Goal: Task Accomplishment & Management: Use online tool/utility

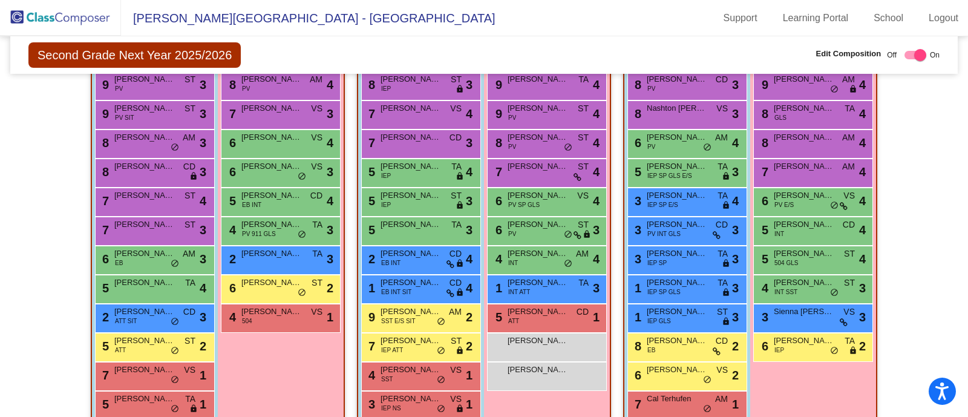
scroll to position [293, 0]
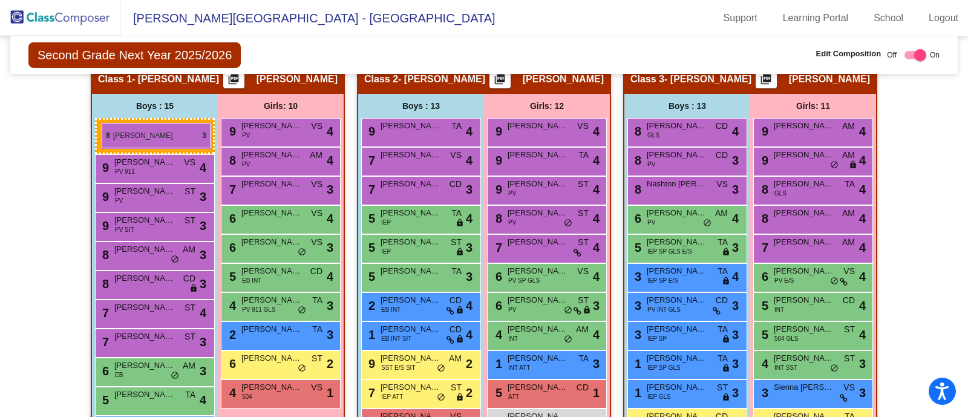
drag, startPoint x: 429, startPoint y: 159, endPoint x: 102, endPoint y: 123, distance: 329.3
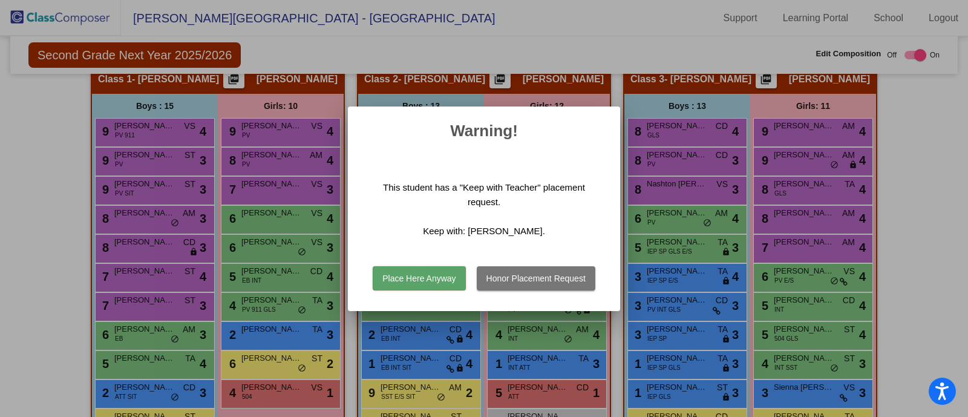
click at [398, 273] on button "Place Here Anyway" at bounding box center [419, 278] width 93 height 24
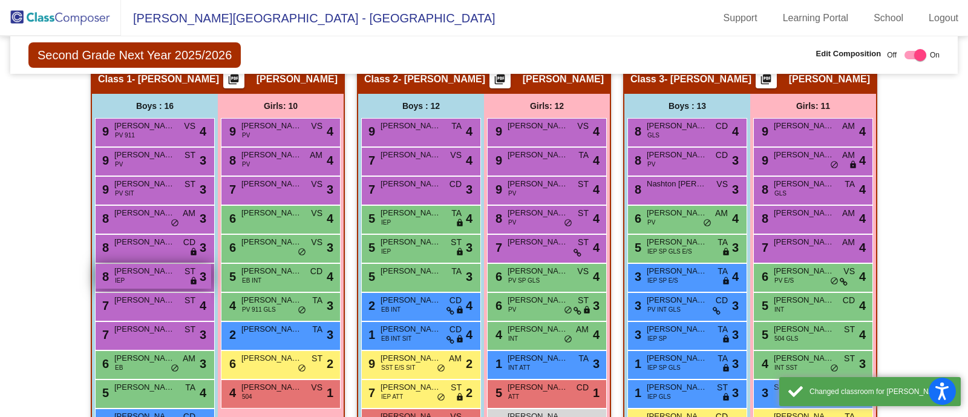
click at [178, 271] on div "8 [PERSON_NAME] IEP ST lock do_not_disturb_alt 3" at bounding box center [154, 276] width 116 height 25
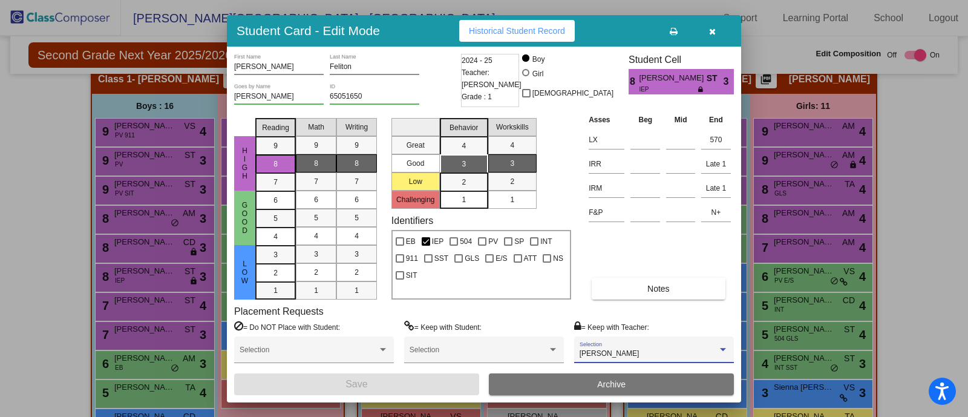
click at [623, 355] on span "[PERSON_NAME]" at bounding box center [610, 353] width 60 height 8
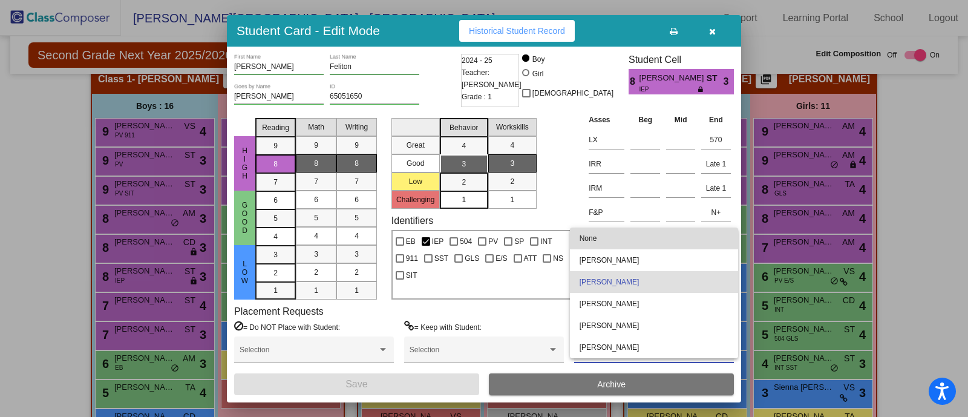
click at [623, 237] on span "None" at bounding box center [654, 238] width 149 height 22
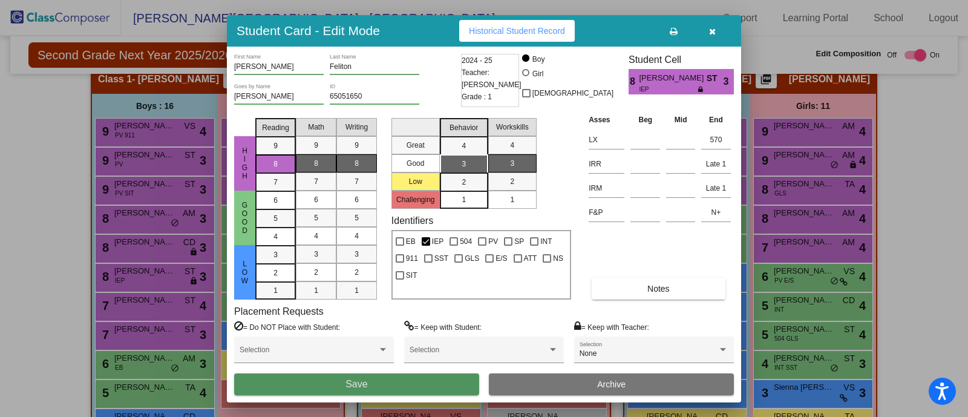
click at [422, 379] on button "Save" at bounding box center [356, 384] width 245 height 22
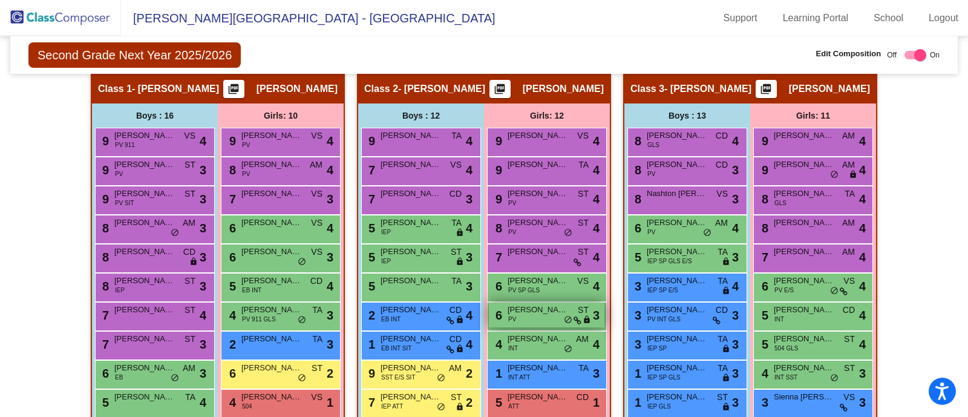
scroll to position [302, 0]
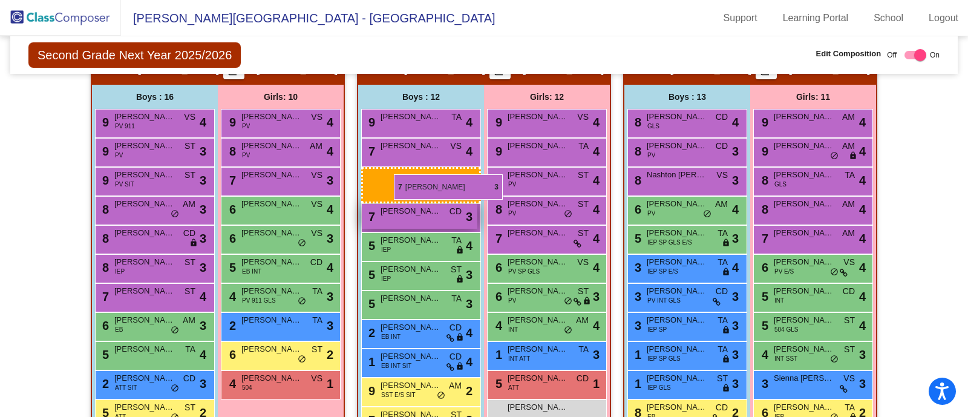
drag, startPoint x: 144, startPoint y: 319, endPoint x: 393, endPoint y: 180, distance: 285.0
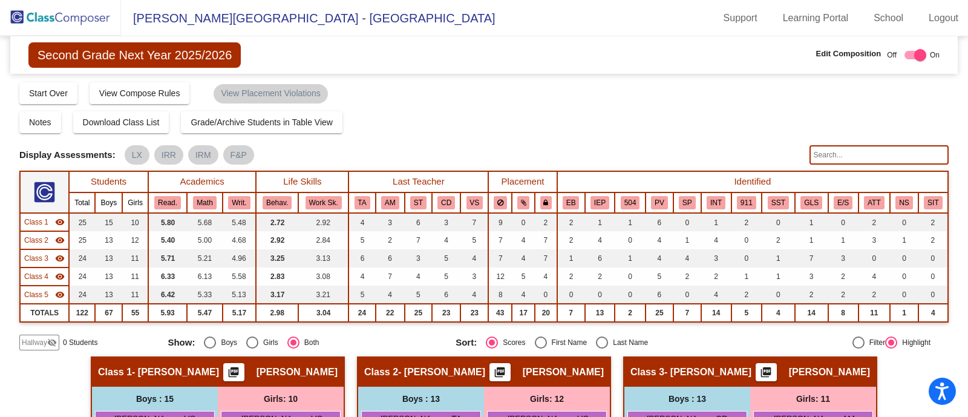
scroll to position [75, 0]
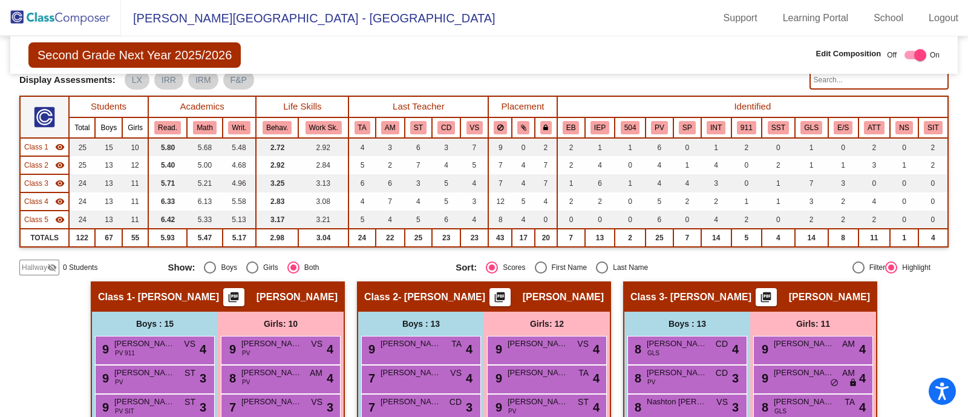
click at [48, 7] on img at bounding box center [60, 18] width 121 height 36
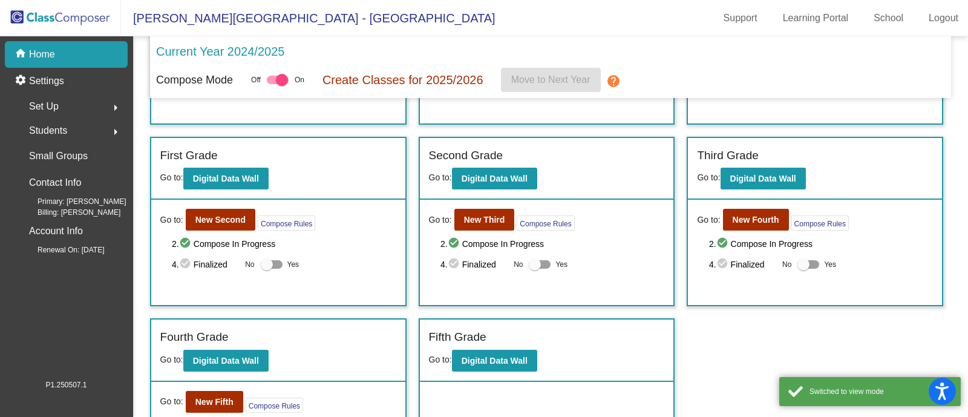
scroll to position [219, 0]
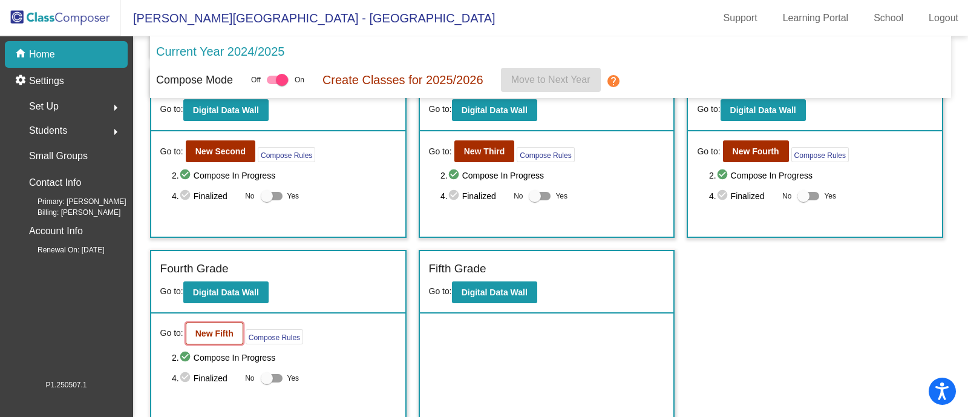
click at [224, 329] on b "New Fifth" at bounding box center [214, 334] width 38 height 10
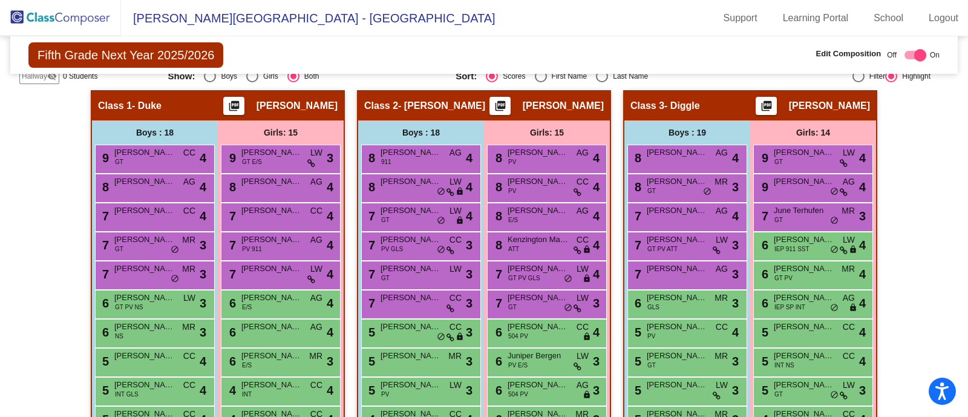
scroll to position [227, 0]
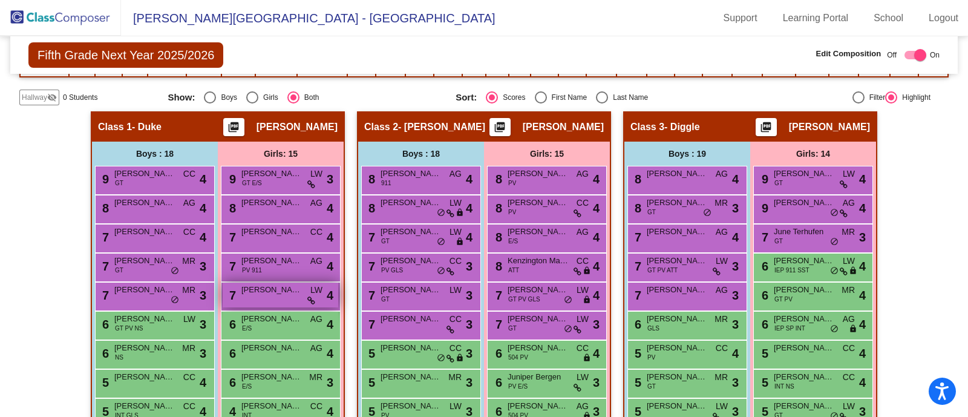
click at [275, 292] on span "[PERSON_NAME]" at bounding box center [271, 290] width 61 height 12
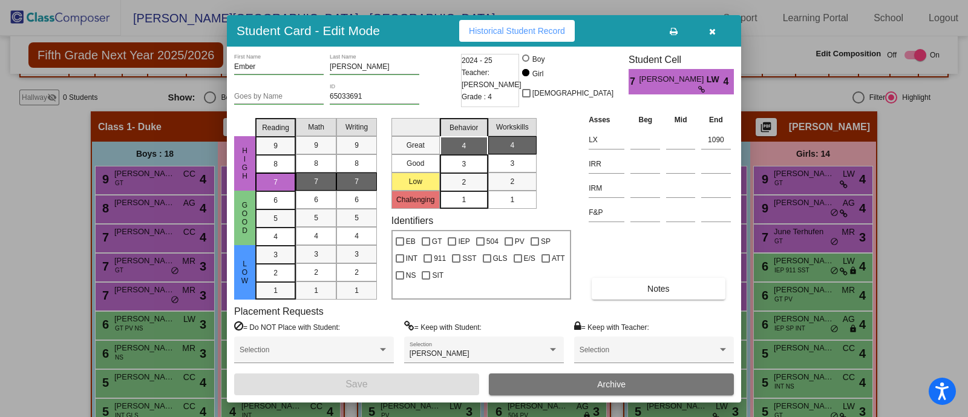
click at [711, 33] on icon "button" at bounding box center [712, 31] width 7 height 8
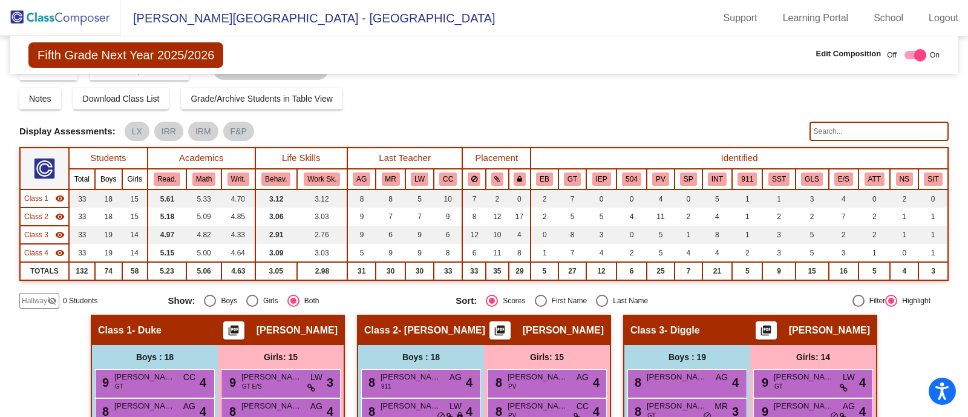
scroll to position [0, 0]
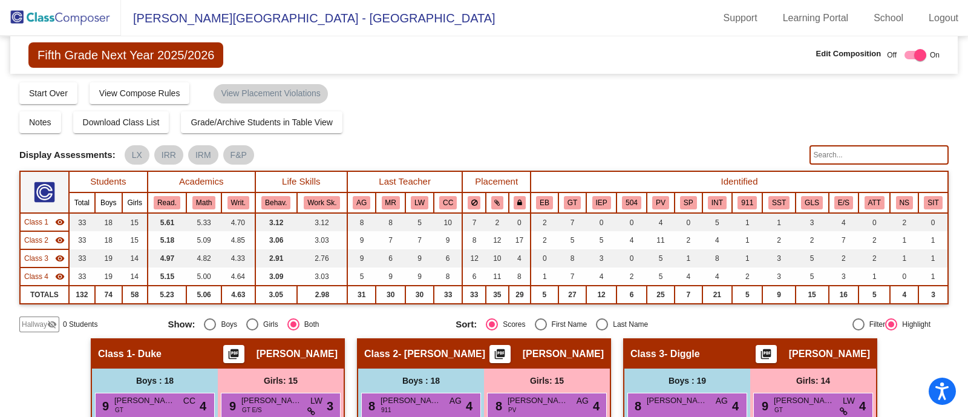
drag, startPoint x: 95, startPoint y: 14, endPoint x: 146, endPoint y: 26, distance: 52.2
click at [96, 15] on img at bounding box center [60, 18] width 121 height 36
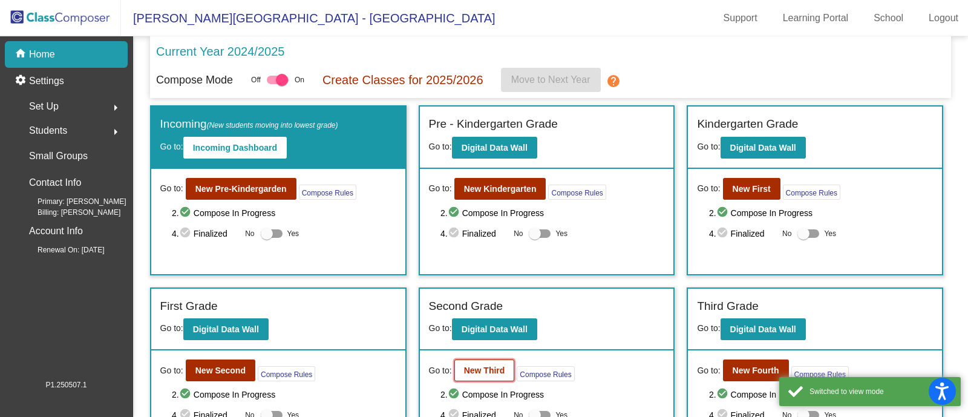
click at [481, 371] on b "New Third" at bounding box center [484, 370] width 41 height 10
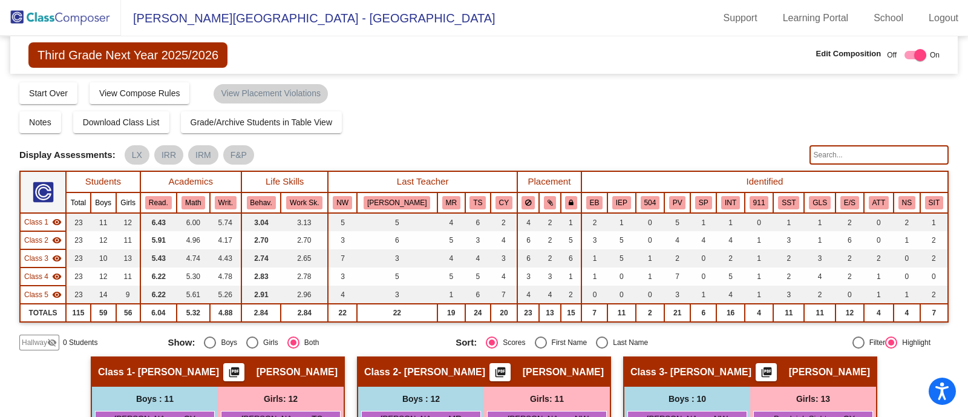
click at [850, 155] on input "text" at bounding box center [879, 154] width 139 height 19
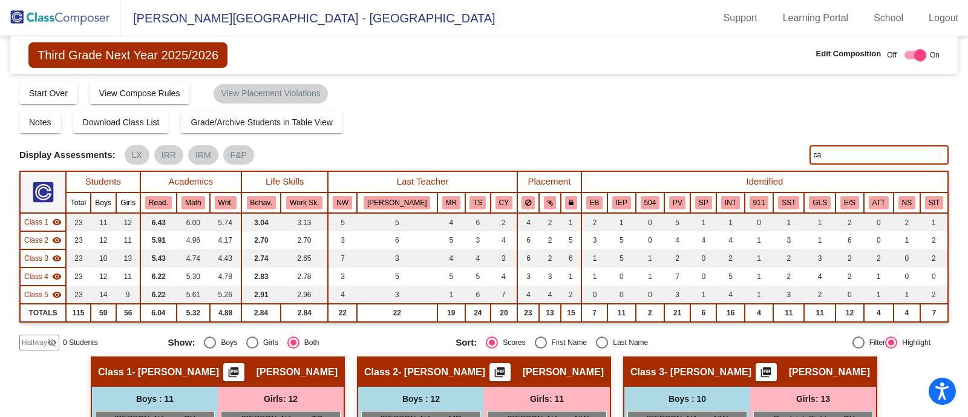
type input "c"
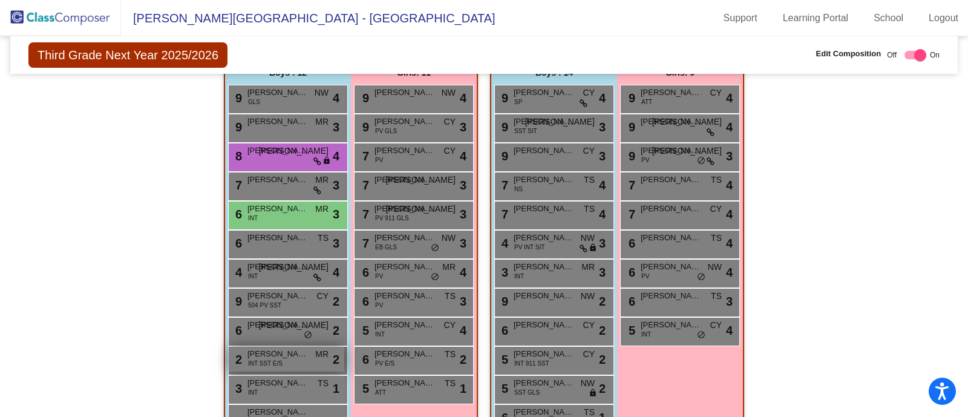
scroll to position [756, 0]
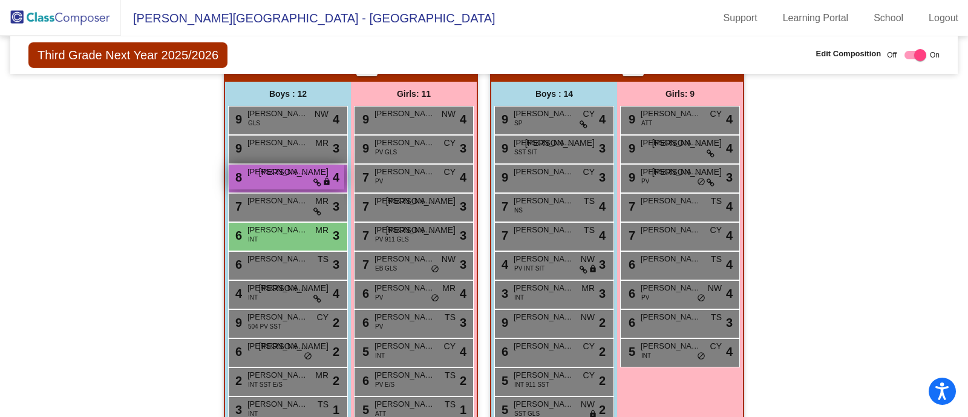
click at [309, 183] on div "8 [PERSON_NAME] JO lock do_not_disturb_alt 4" at bounding box center [287, 177] width 116 height 25
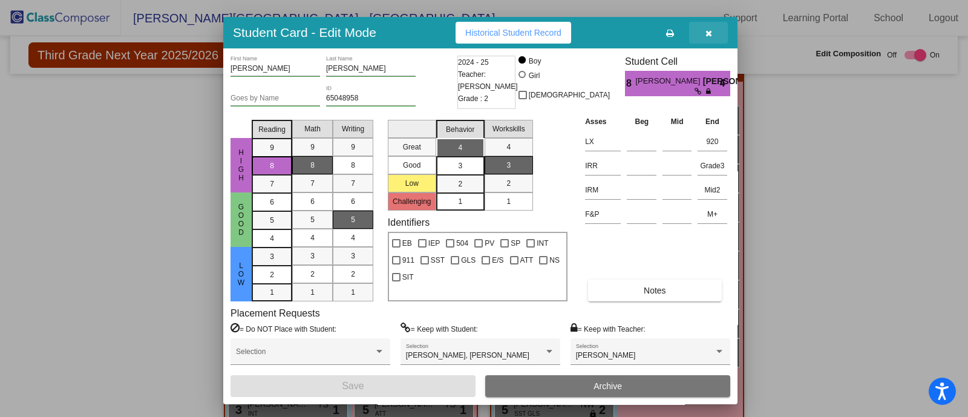
click at [712, 28] on button "button" at bounding box center [708, 33] width 39 height 22
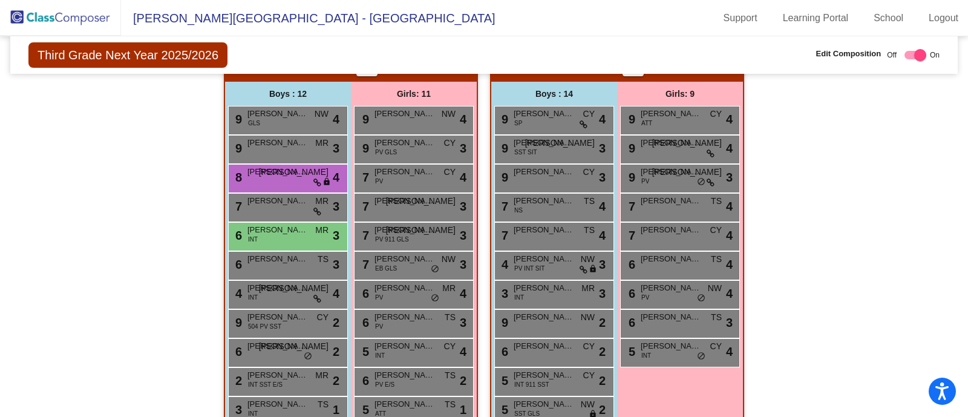
click at [894, 188] on div "Hallway - Hallway Class picture_as_pdf Add Student First Name Last Name Student…" at bounding box center [483, 66] width 929 height 932
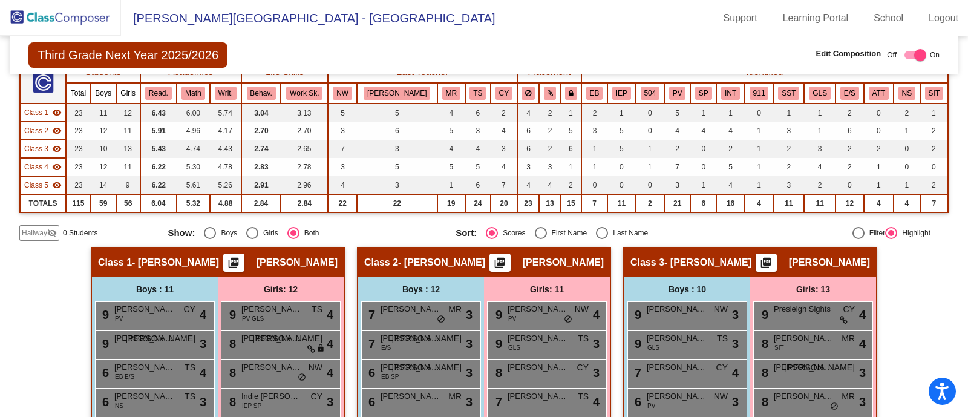
scroll to position [0, 0]
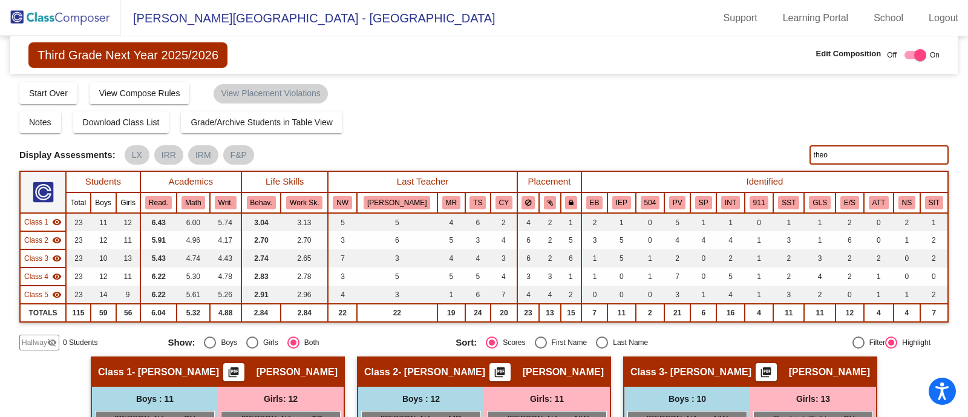
click at [856, 152] on input "theo" at bounding box center [879, 154] width 139 height 19
type input "t"
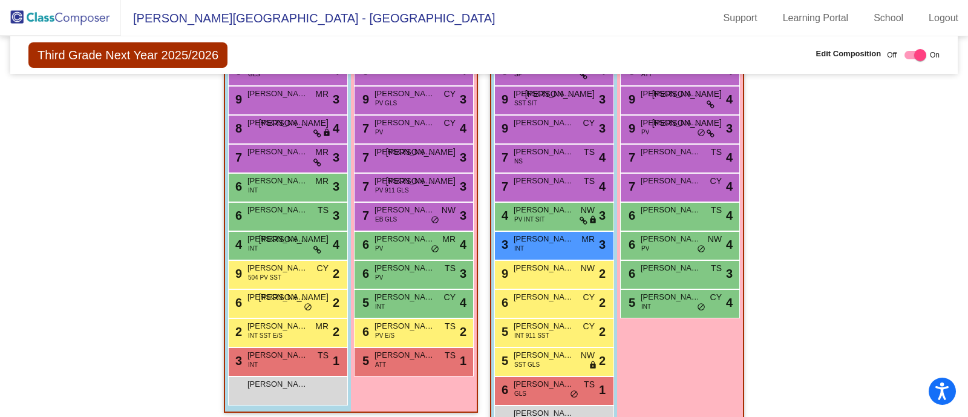
scroll to position [832, 0]
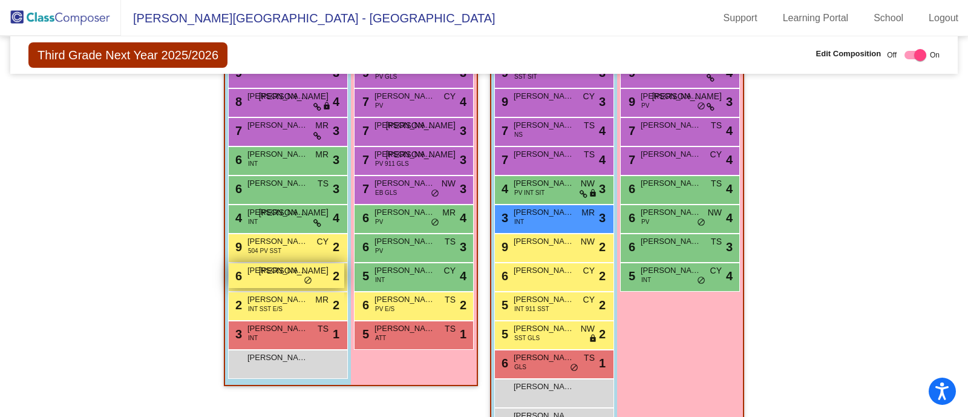
click at [269, 277] on div "6 [PERSON_NAME] JO lock do_not_disturb_alt 2" at bounding box center [287, 275] width 116 height 25
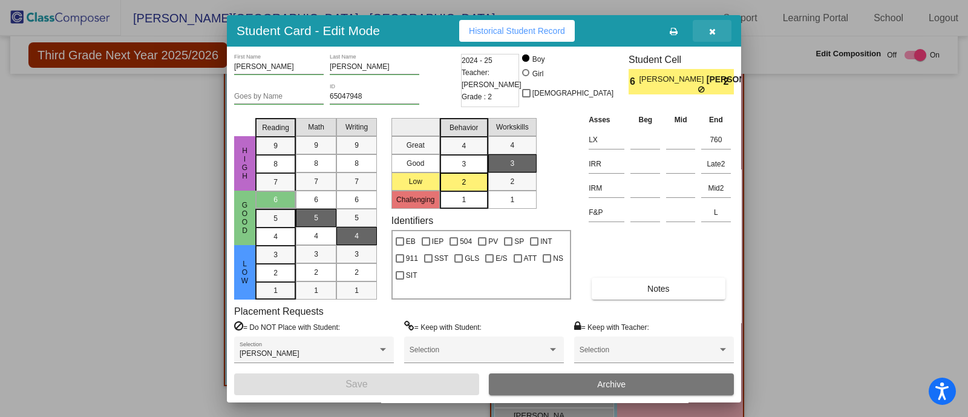
click at [711, 33] on icon "button" at bounding box center [712, 31] width 7 height 8
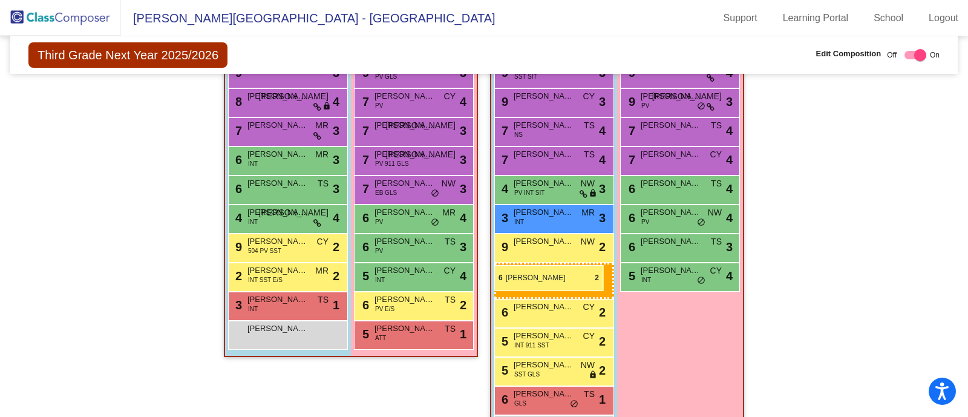
drag, startPoint x: 276, startPoint y: 275, endPoint x: 494, endPoint y: 265, distance: 218.0
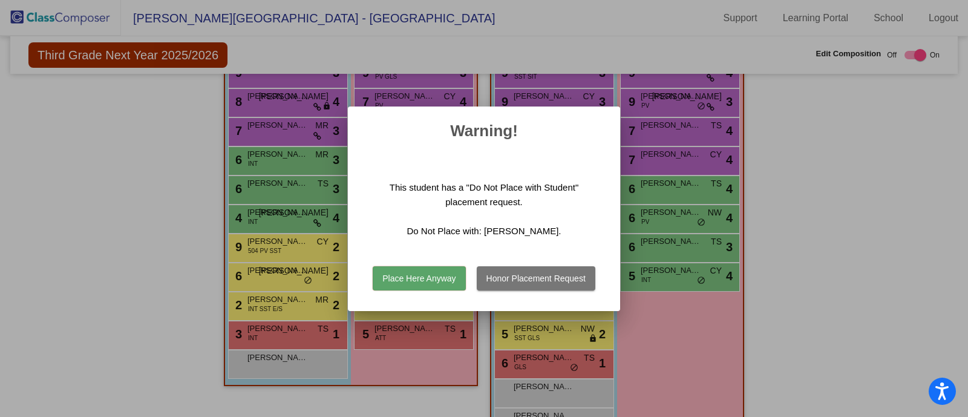
click at [558, 282] on button "Honor Placement Request" at bounding box center [536, 278] width 119 height 24
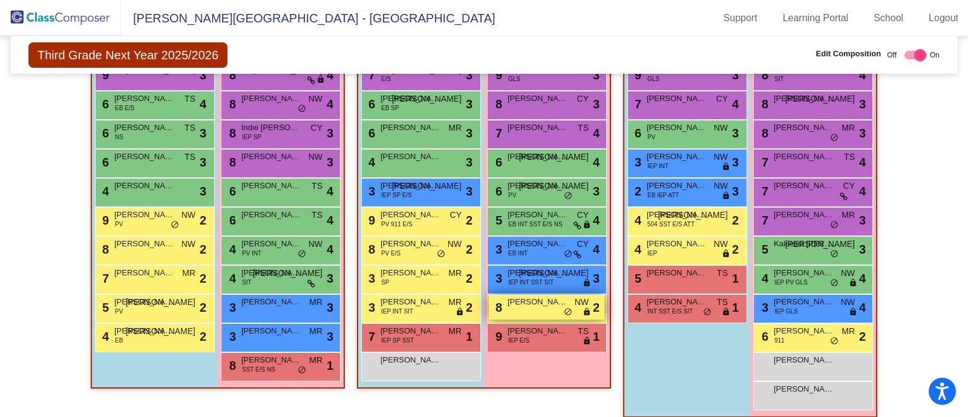
scroll to position [302, 0]
